Goal: Navigation & Orientation: Find specific page/section

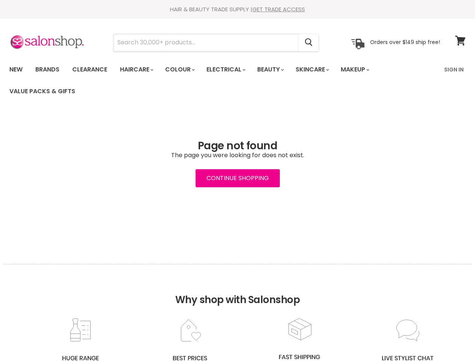
click at [206, 42] on input "Search" at bounding box center [206, 42] width 185 height 17
click at [309, 42] on icon "Search" at bounding box center [309, 43] width 8 height 8
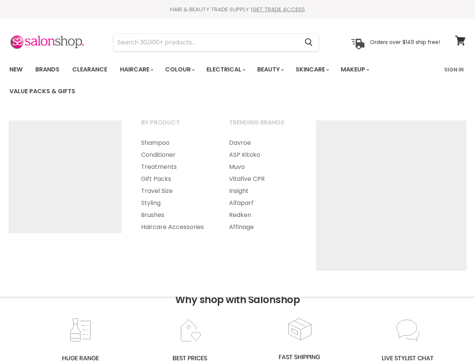
click at [139, 70] on link "Haircare" at bounding box center [136, 70] width 44 height 16
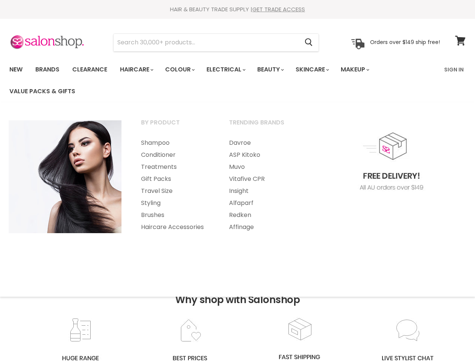
click at [184, 70] on link "Colour" at bounding box center [179, 70] width 40 height 16
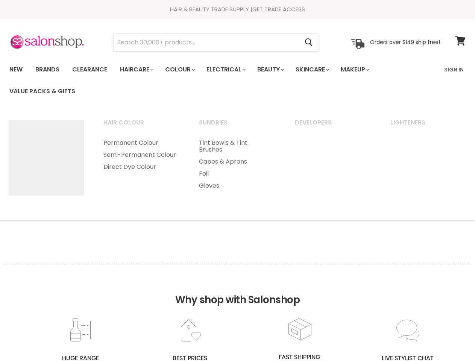
click at [231, 70] on link "Electrical" at bounding box center [225, 70] width 49 height 16
click at [277, 70] on link "Beauty" at bounding box center [269, 70] width 37 height 16
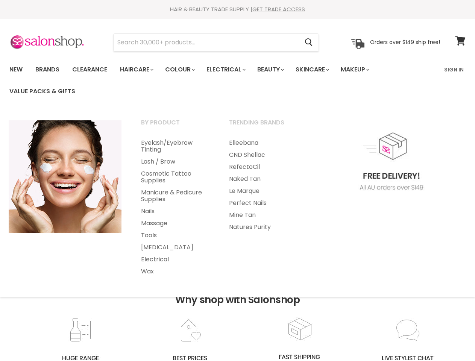
click at [320, 70] on link "Skincare" at bounding box center [312, 70] width 44 height 16
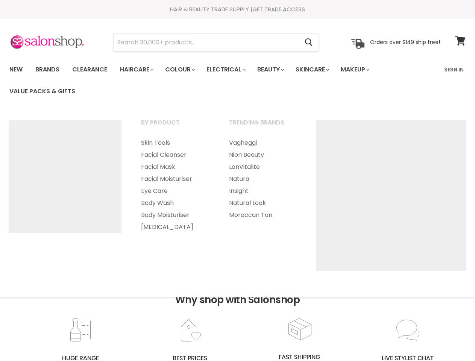
click at [365, 70] on link "Makeup" at bounding box center [354, 70] width 39 height 16
click at [237, 312] on h2 "Why shop with Salonshop" at bounding box center [237, 290] width 467 height 53
